Goal: Task Accomplishment & Management: Use online tool/utility

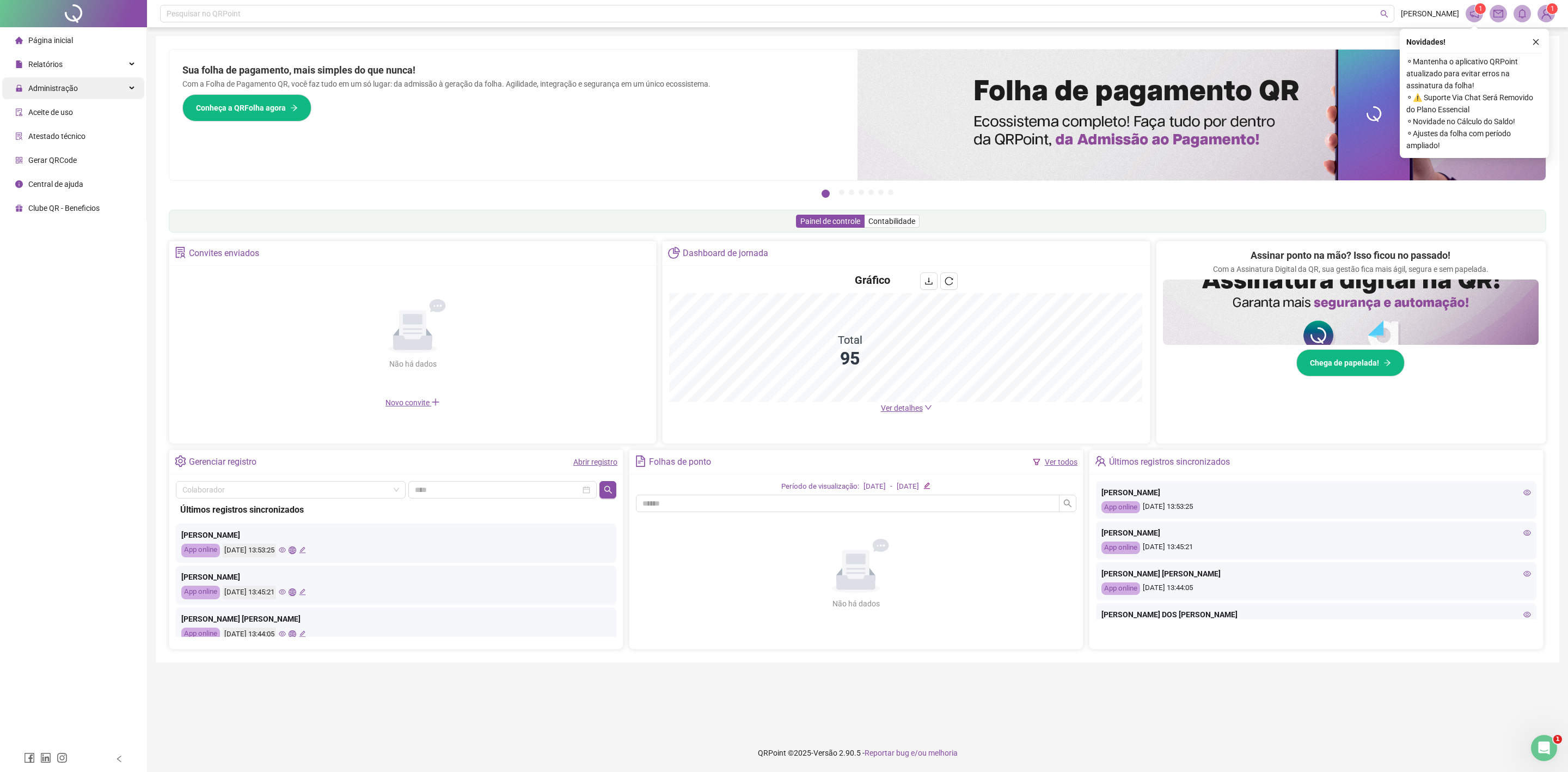
click at [78, 95] on div "Administração" at bounding box center [73, 88] width 142 height 22
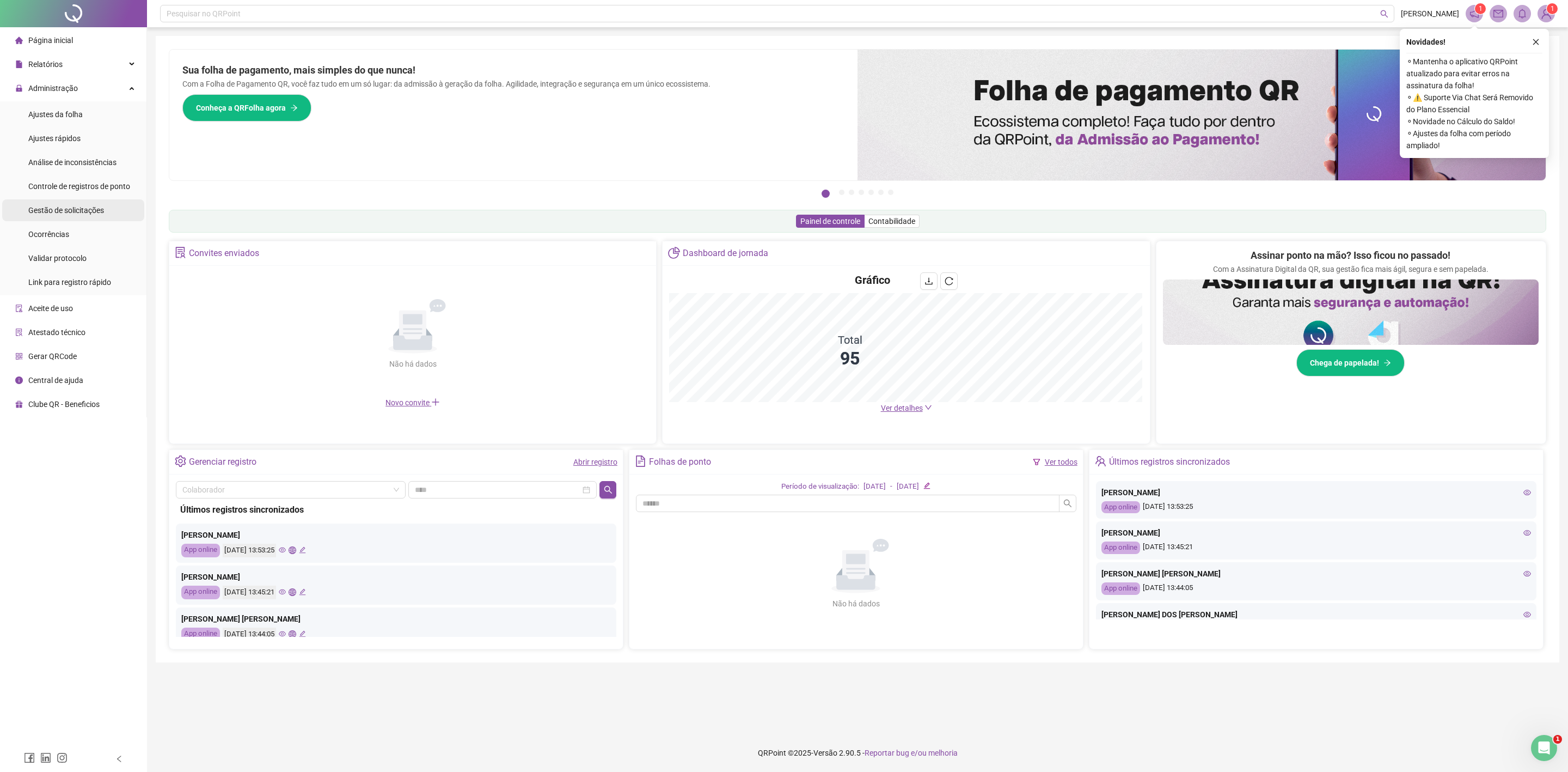
click at [105, 213] on li "Gestão de solicitações" at bounding box center [73, 210] width 142 height 22
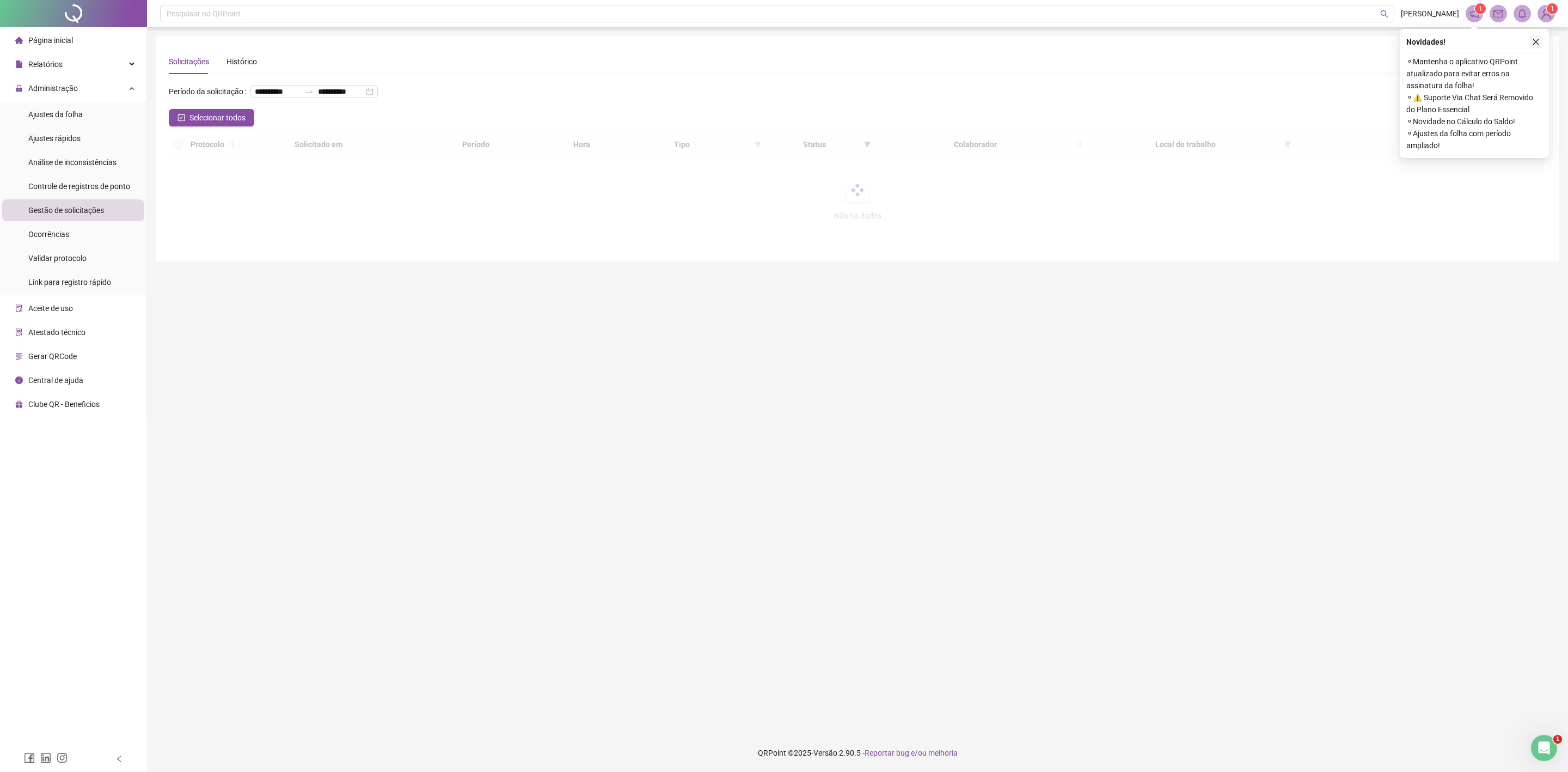
click at [1538, 44] on icon "close" at bounding box center [1536, 42] width 8 height 8
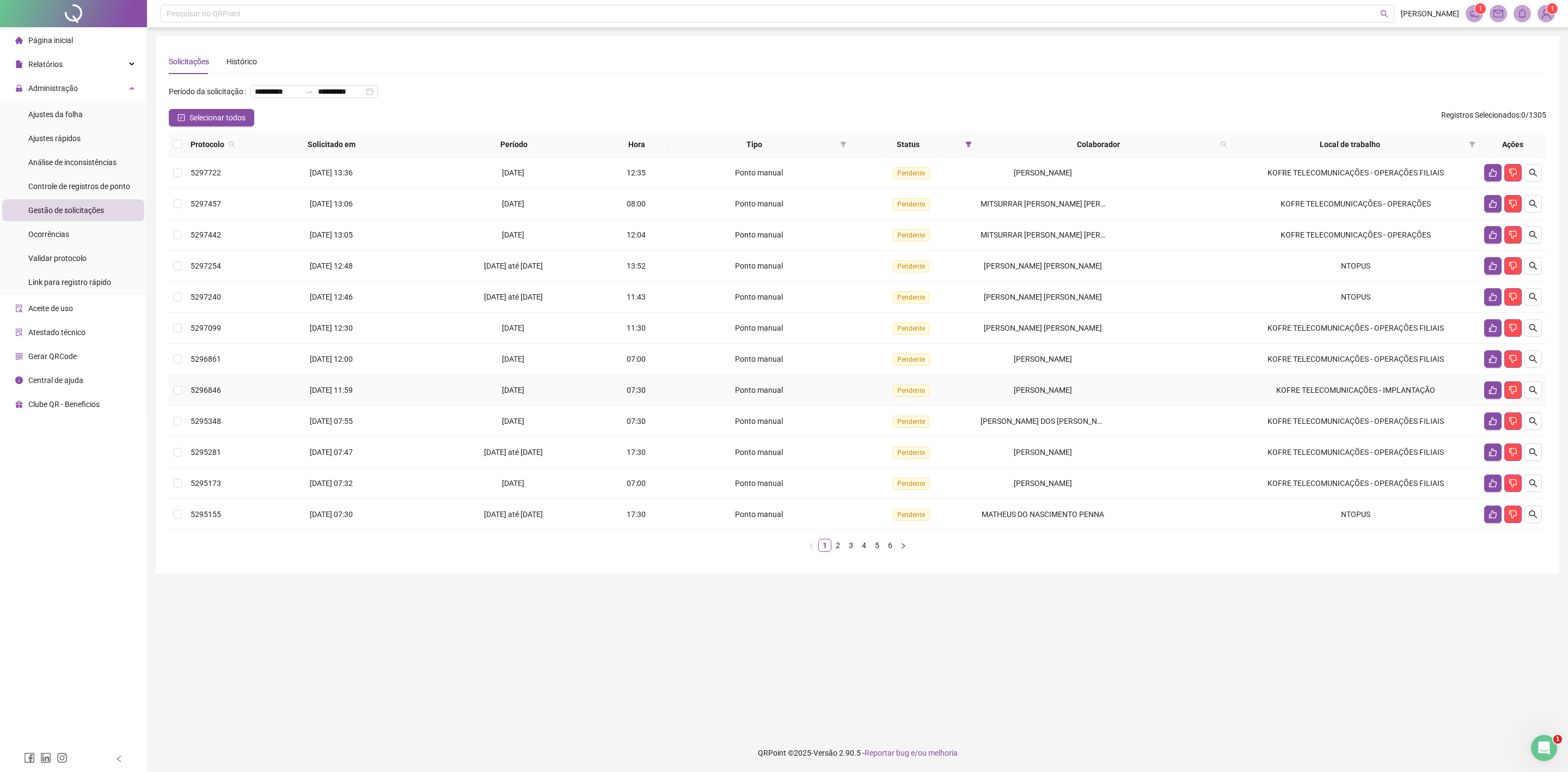
click at [1062, 390] on span "[PERSON_NAME]" at bounding box center [1043, 390] width 58 height 9
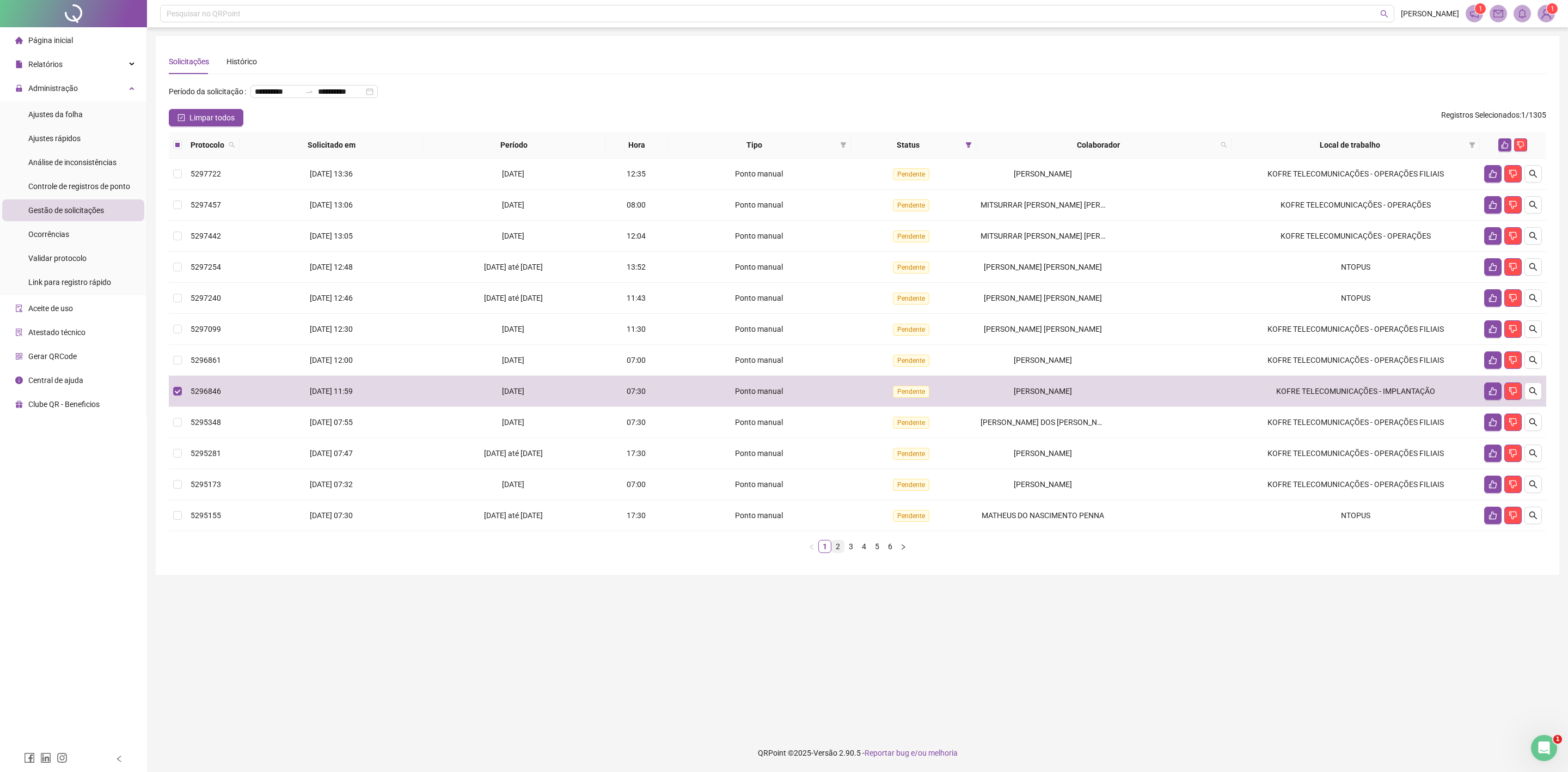
click at [841, 552] on link "2" at bounding box center [838, 546] width 12 height 12
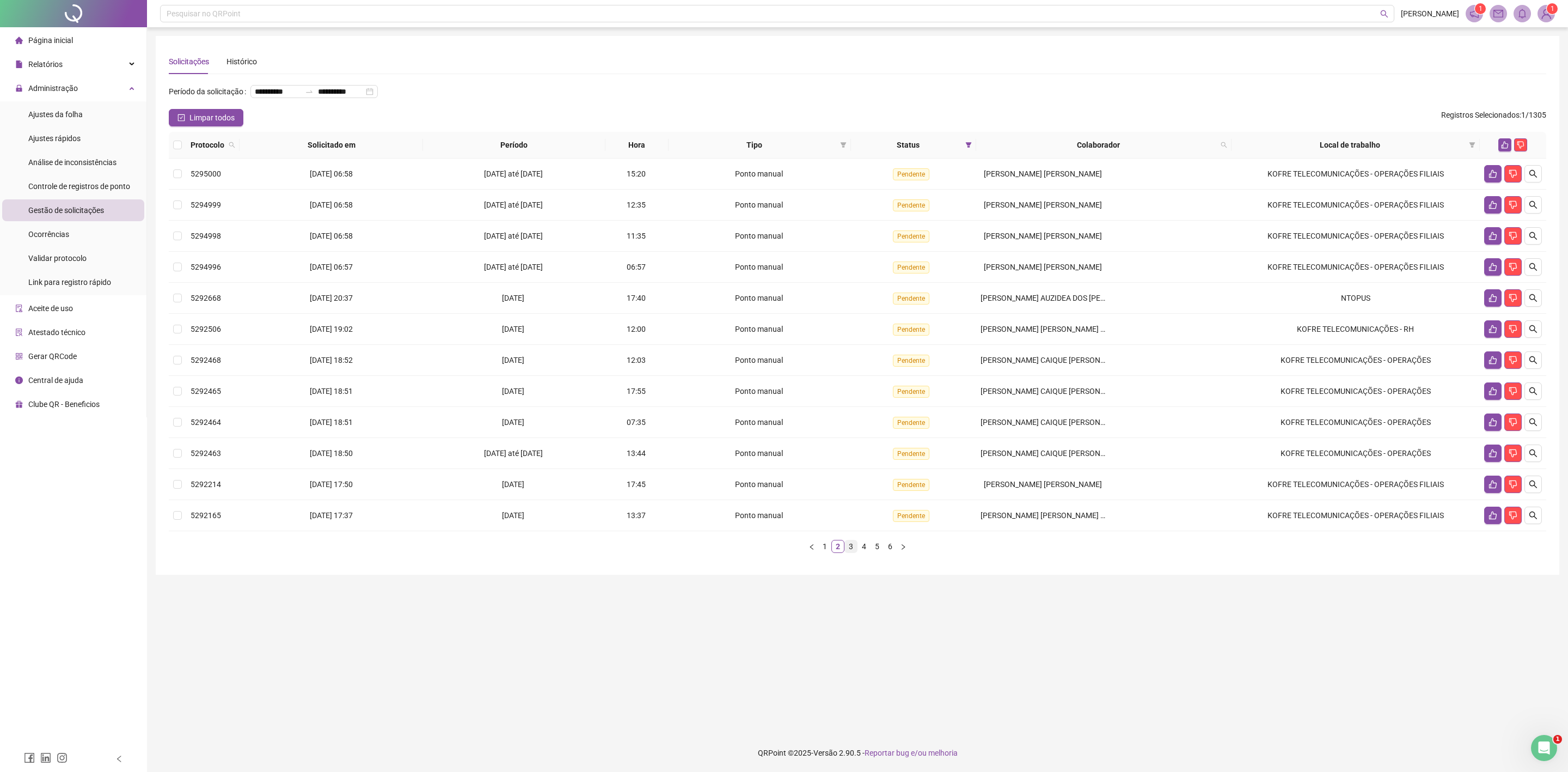
click at [851, 550] on link "3" at bounding box center [851, 546] width 12 height 12
click at [863, 552] on link "4" at bounding box center [864, 546] width 12 height 12
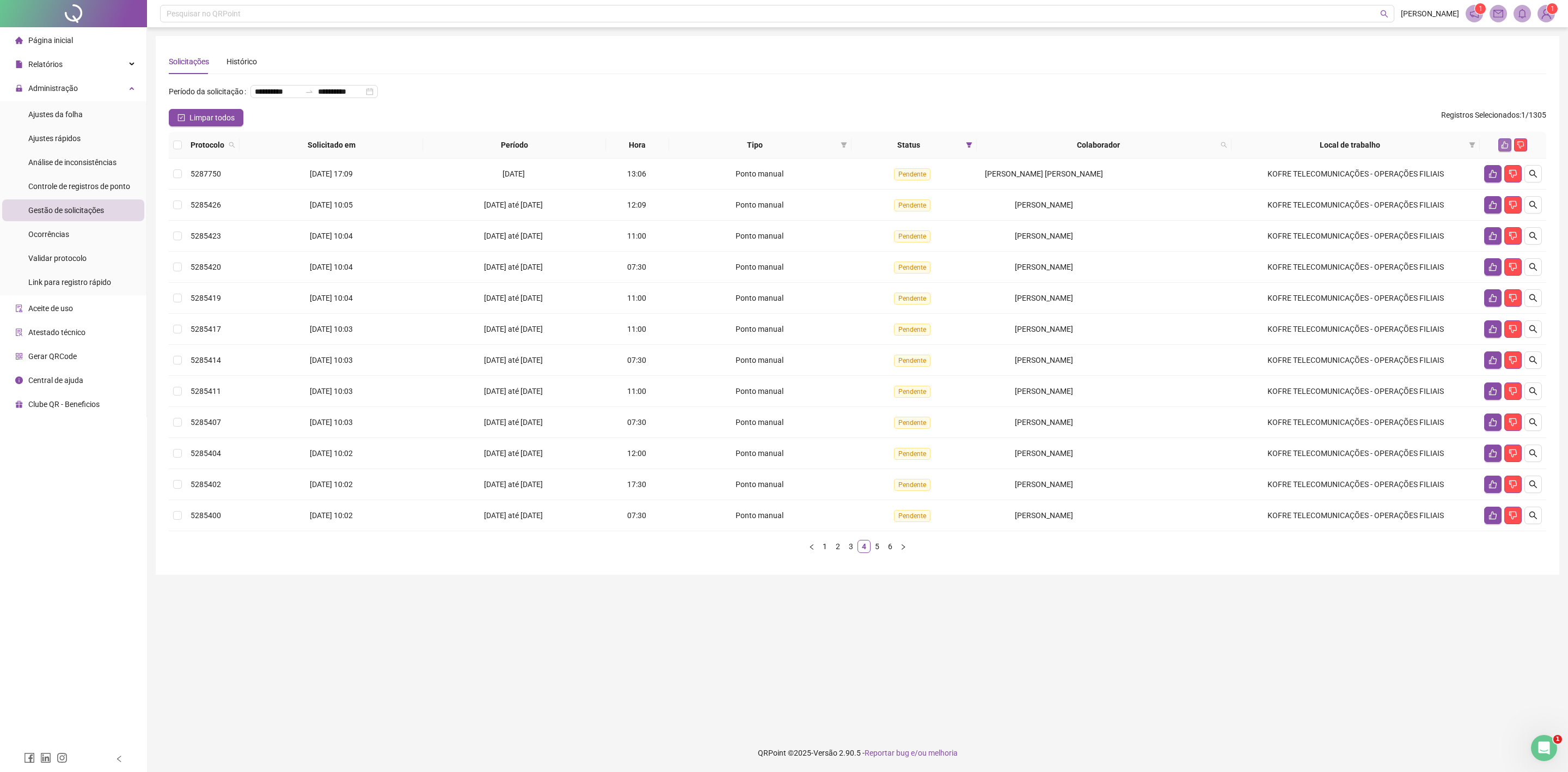
click at [1504, 142] on icon "like" at bounding box center [1505, 146] width 7 height 7
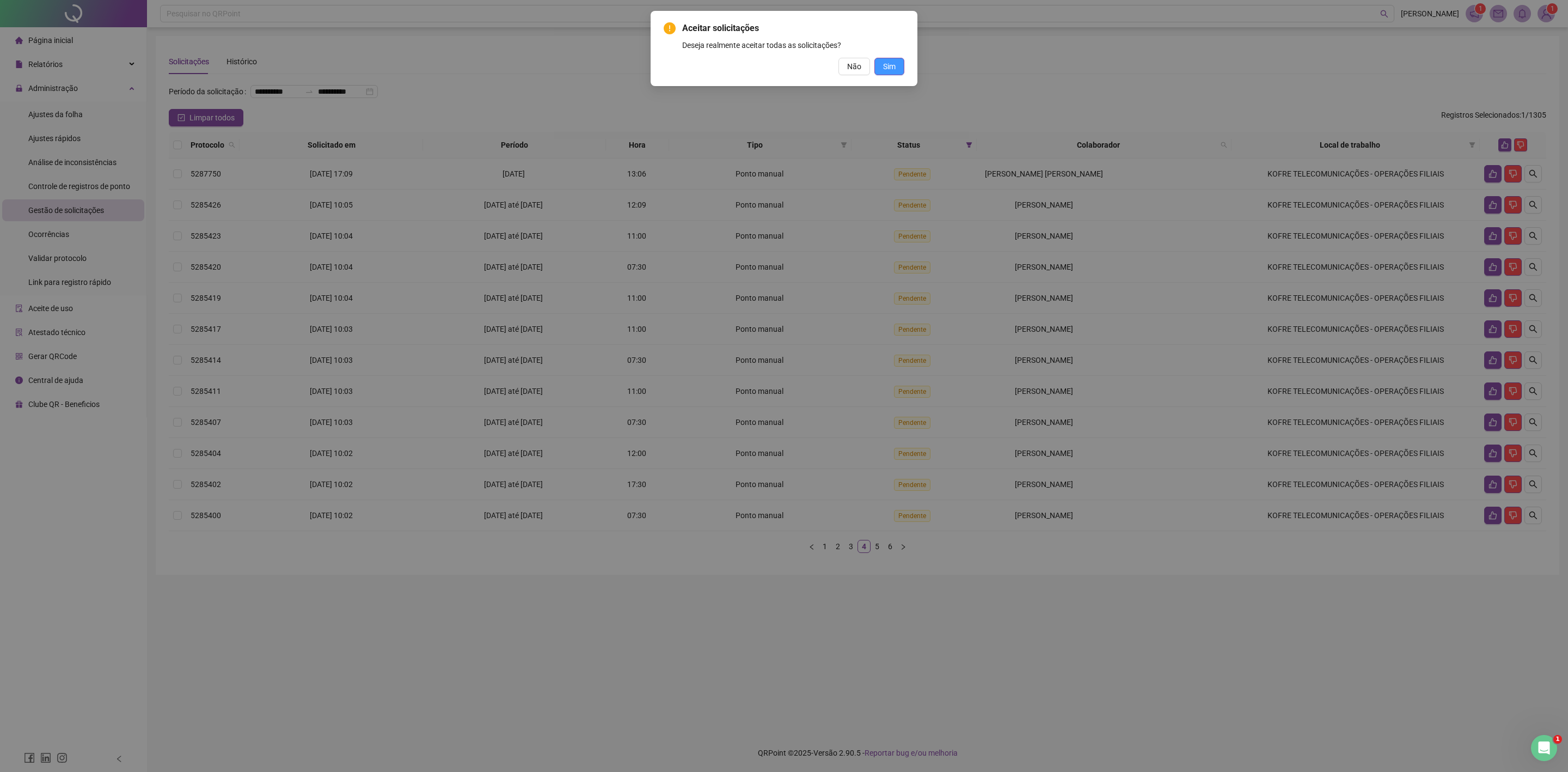
click at [900, 61] on button "Sim" at bounding box center [889, 66] width 30 height 17
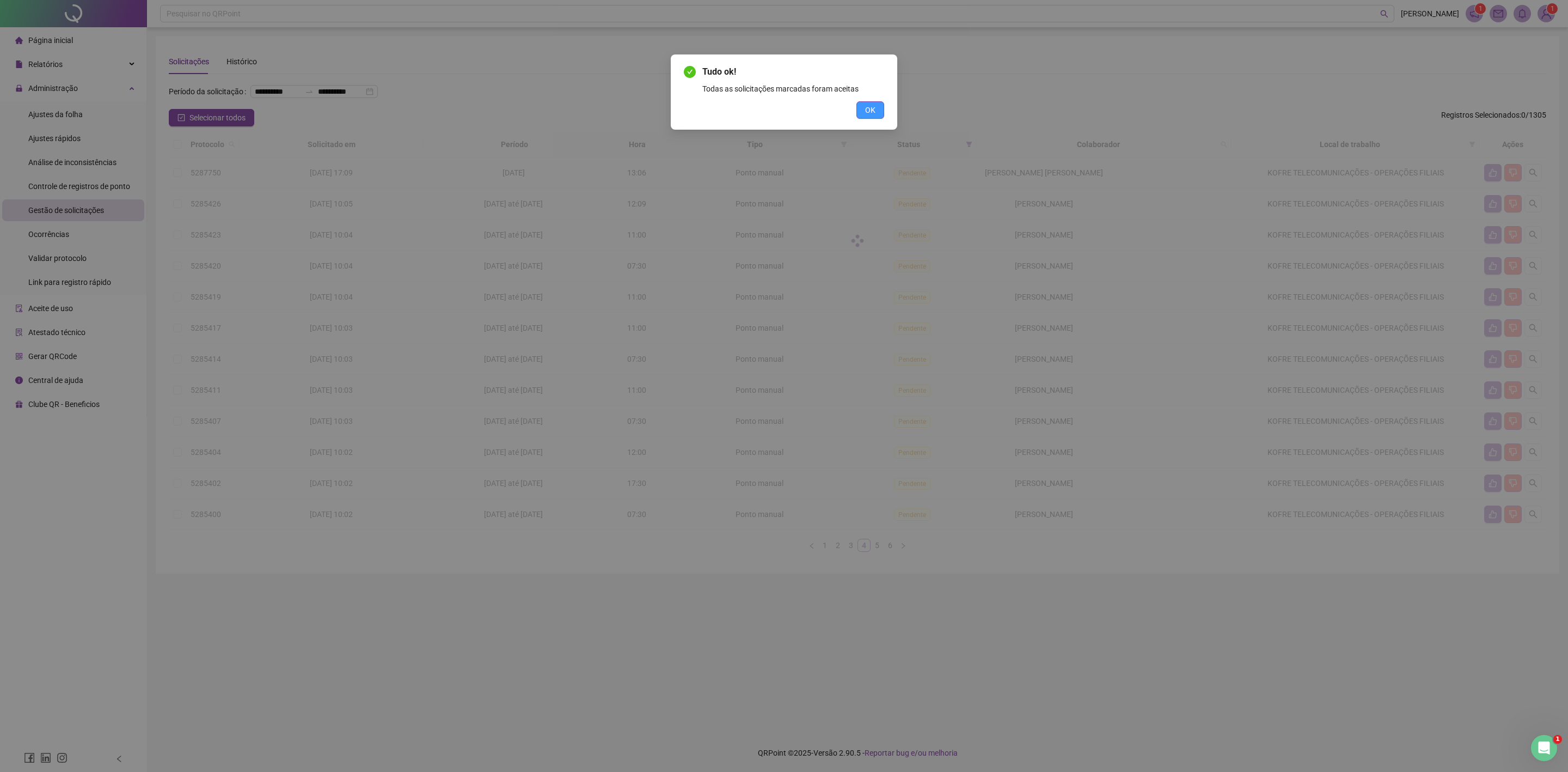
click at [878, 112] on button "OK" at bounding box center [870, 110] width 28 height 17
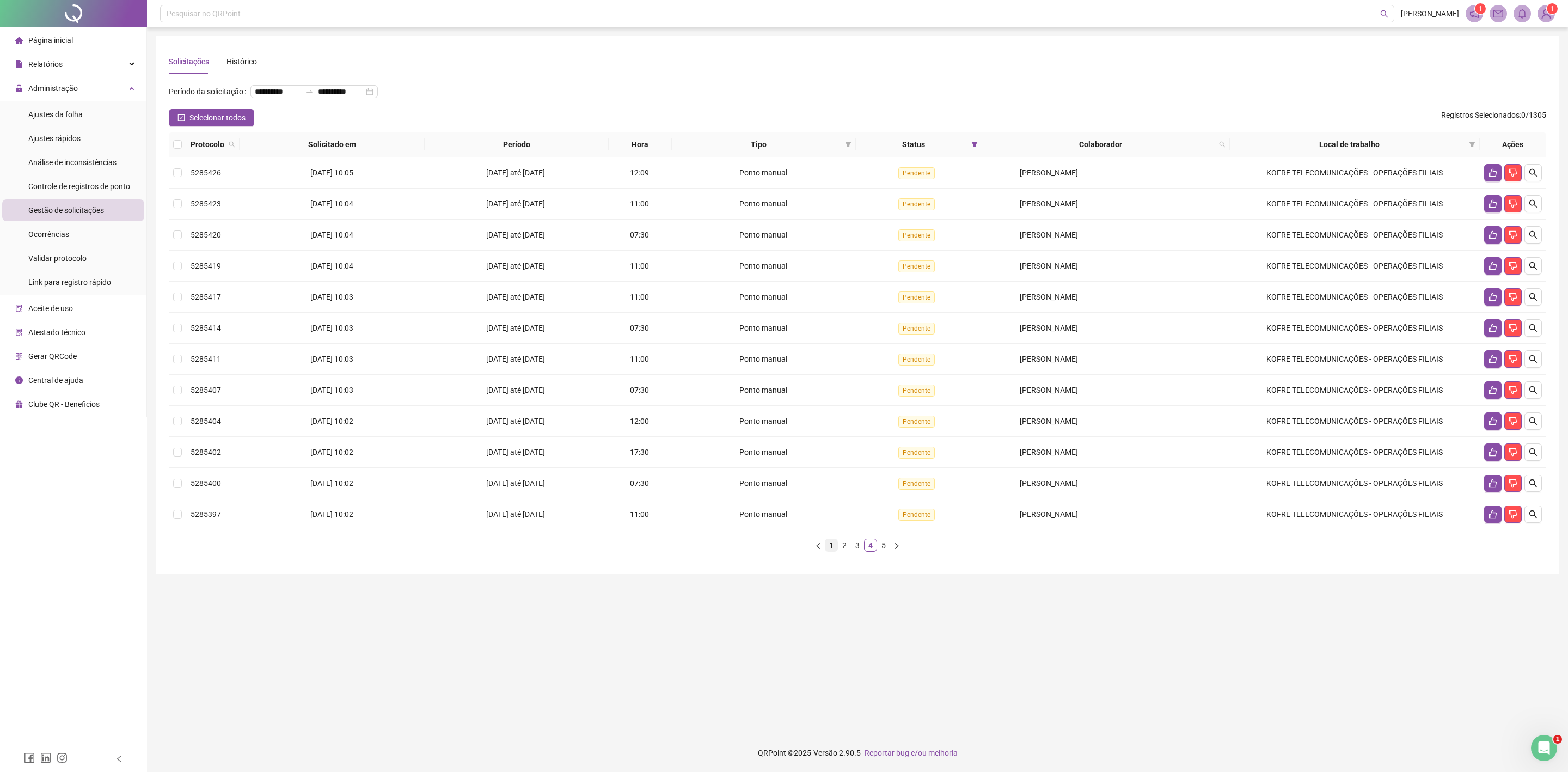
click at [831, 547] on link "1" at bounding box center [832, 545] width 12 height 12
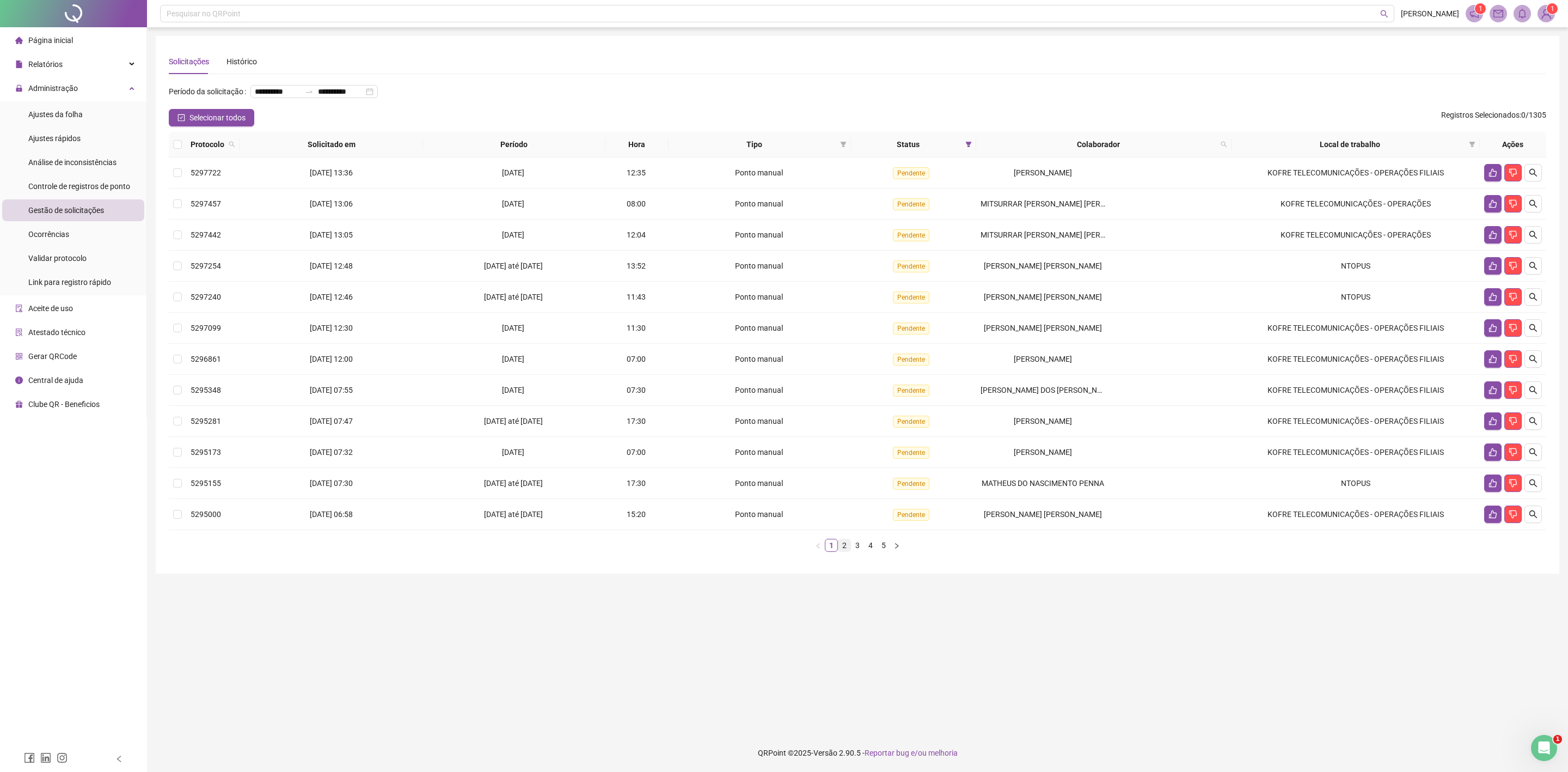
click at [843, 547] on link "2" at bounding box center [845, 545] width 12 height 12
click at [856, 552] on link "3" at bounding box center [858, 545] width 12 height 12
click at [873, 552] on link "4" at bounding box center [871, 545] width 12 height 12
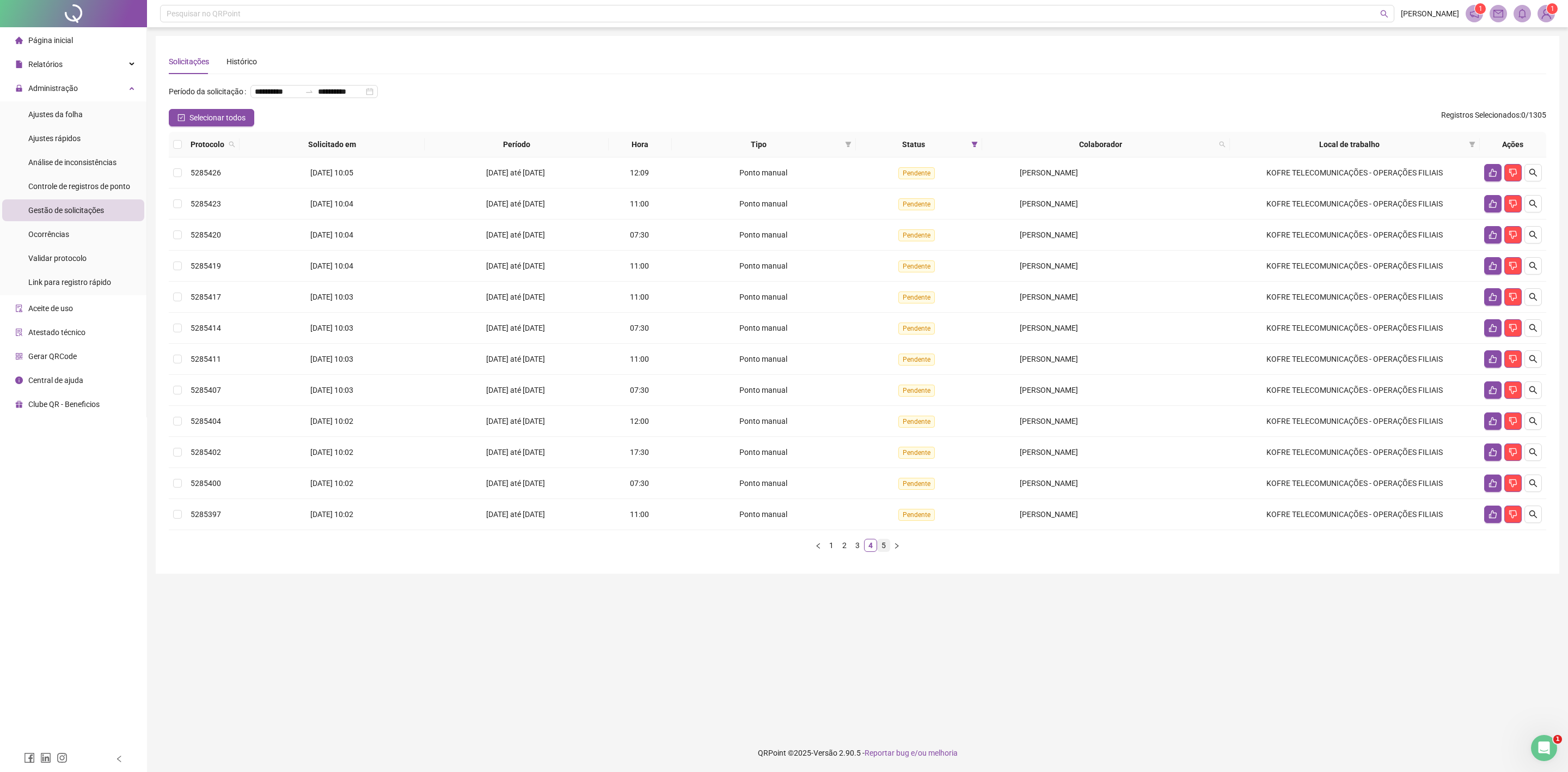
click at [882, 551] on link "5" at bounding box center [884, 545] width 12 height 12
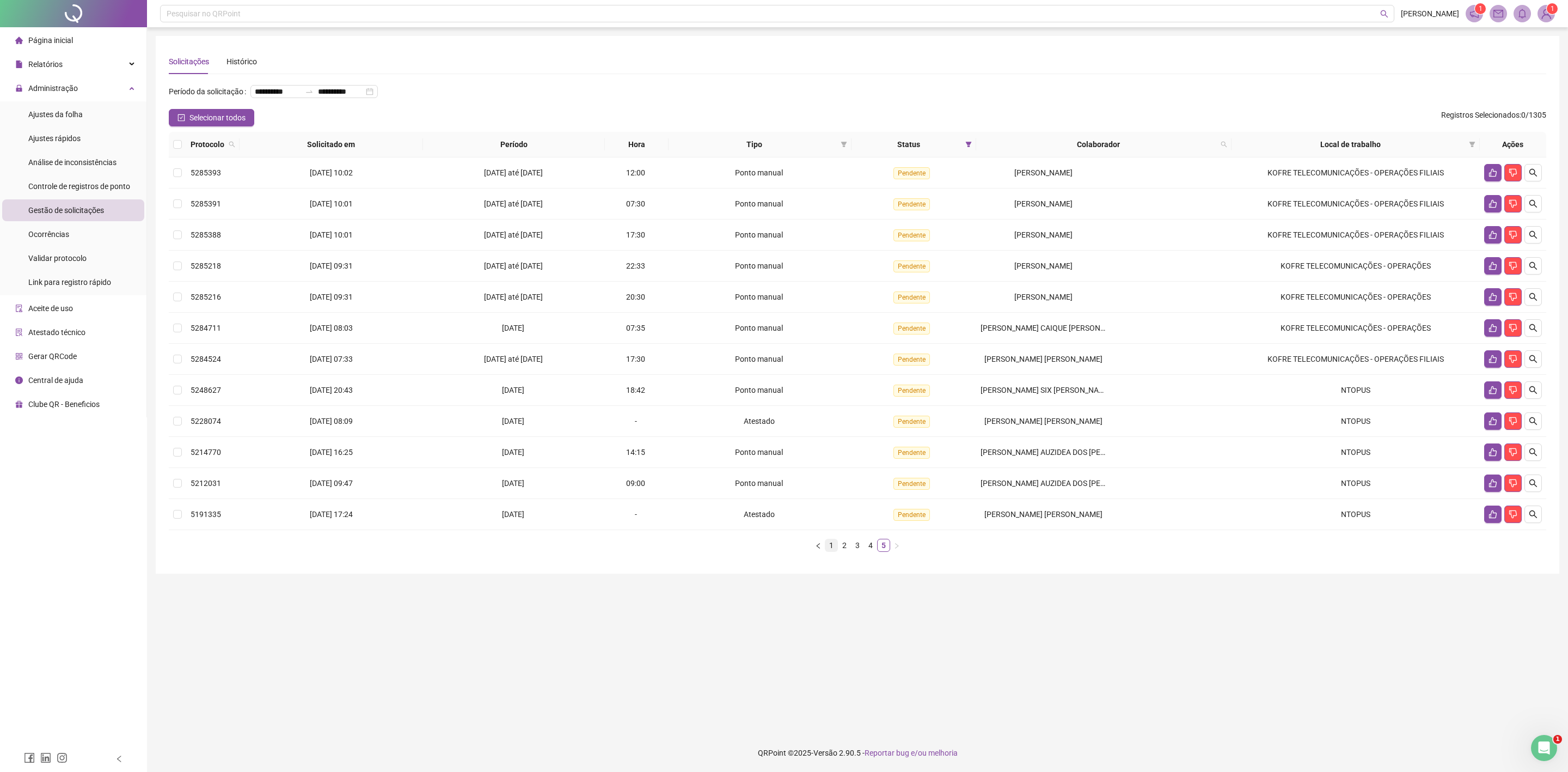
click at [831, 550] on link "1" at bounding box center [832, 545] width 12 height 12
